Goal: Check status: Check status

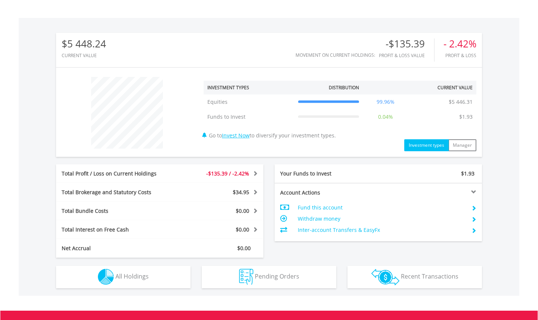
scroll to position [216, 0]
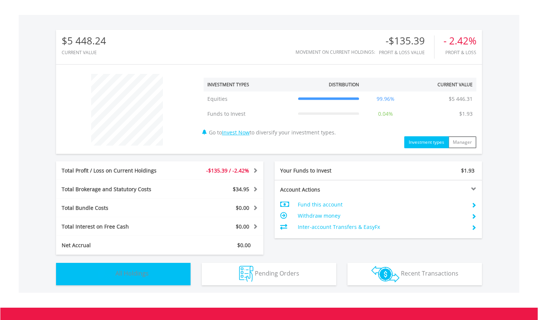
click at [140, 273] on span "All Holdings" at bounding box center [132, 274] width 33 height 8
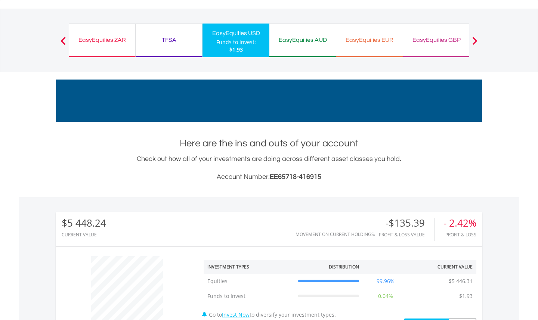
scroll to position [0, 0]
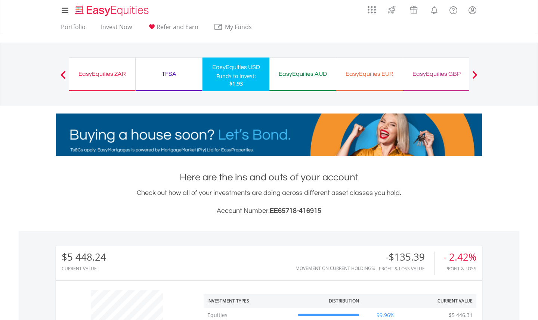
click at [90, 80] on div "EasyEquities ZAR Funds to invest: $1.93" at bounding box center [102, 75] width 67 height 34
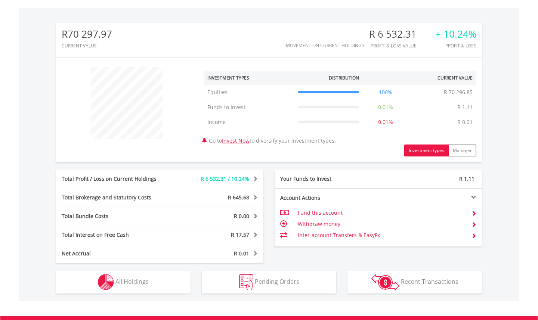
scroll to position [259, 0]
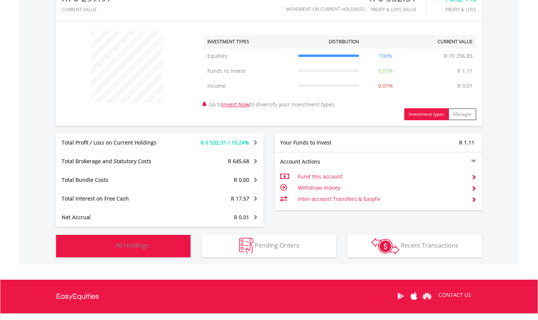
click at [125, 242] on span "All Holdings" at bounding box center [132, 246] width 33 height 8
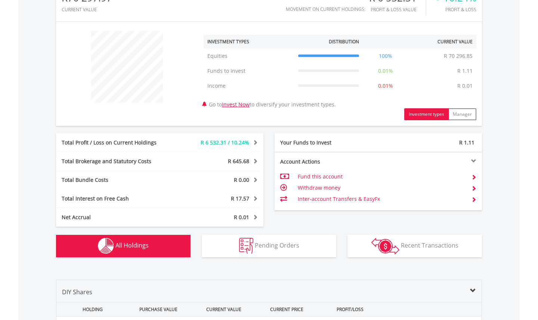
scroll to position [539, 0]
